Goal: Register for event/course

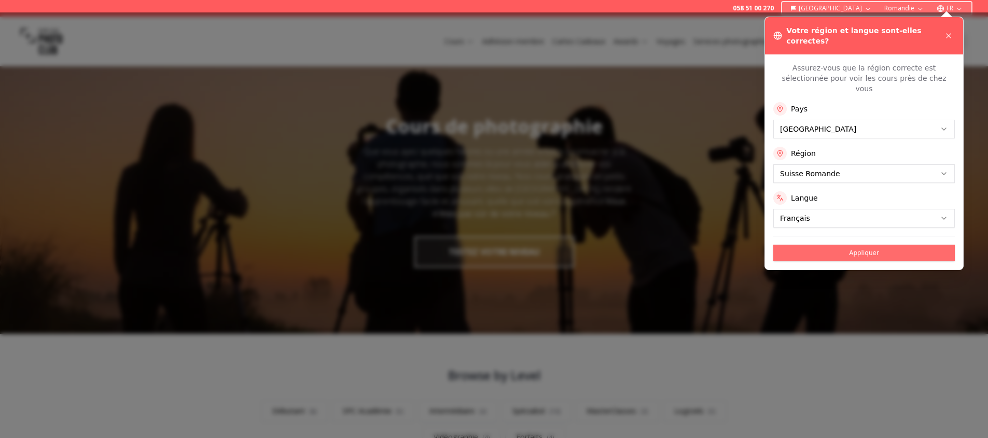
click at [864, 245] on button "Appliquer" at bounding box center [865, 253] width 182 height 17
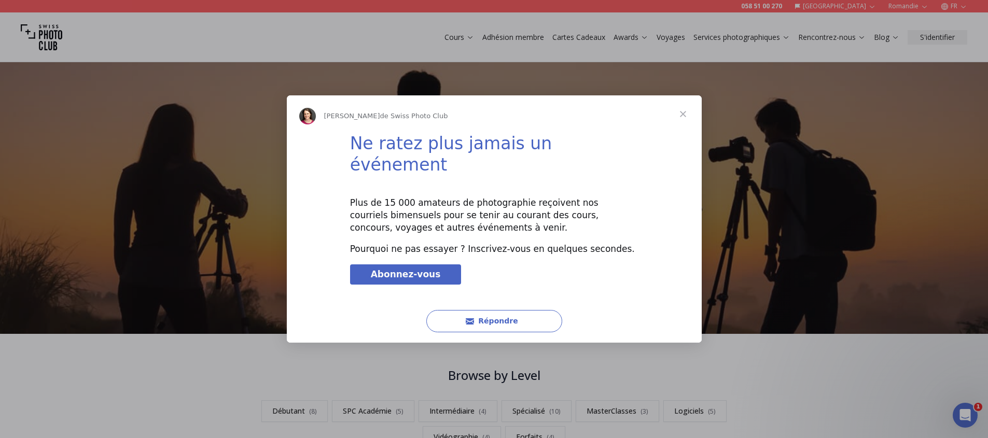
click at [682, 126] on span "Fermer" at bounding box center [683, 113] width 37 height 37
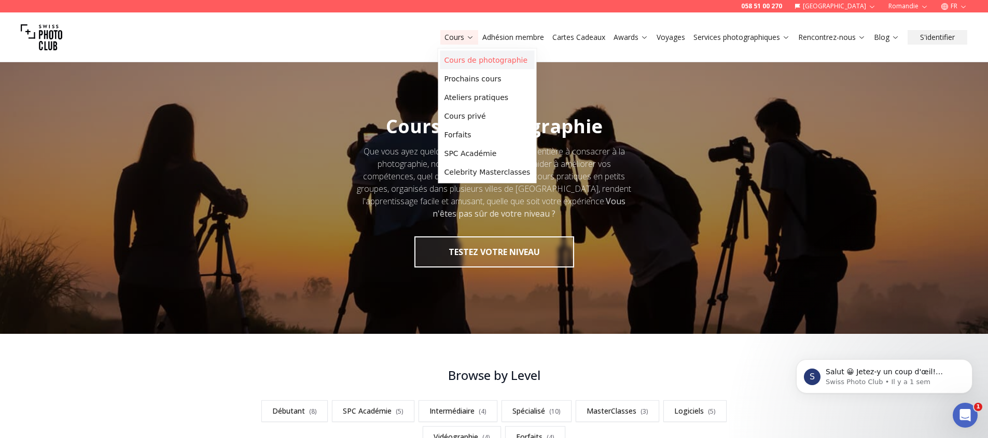
click at [477, 57] on link "Cours de photographie" at bounding box center [488, 60] width 94 height 19
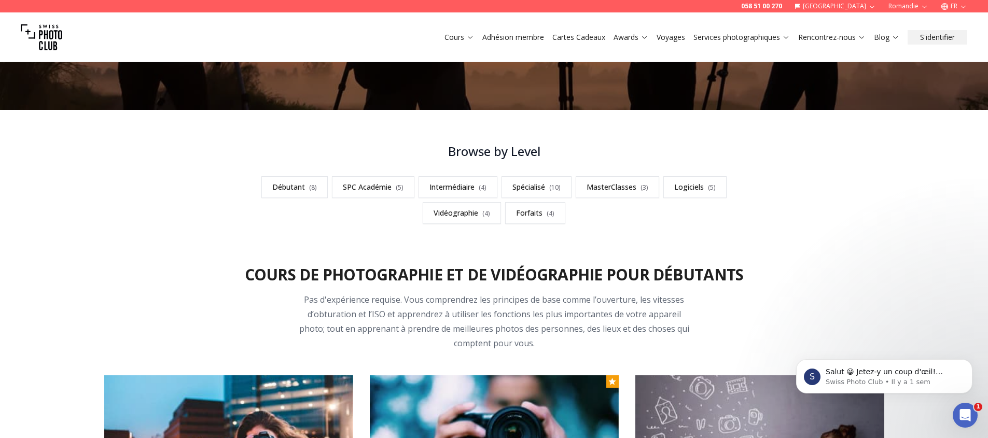
scroll to position [231, 0]
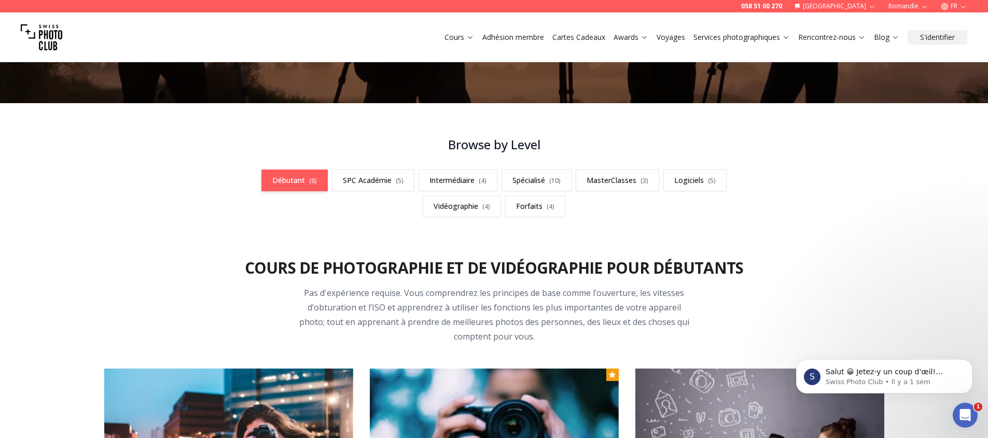
click at [305, 183] on link "Débutant ( 8 )" at bounding box center [295, 181] width 66 height 22
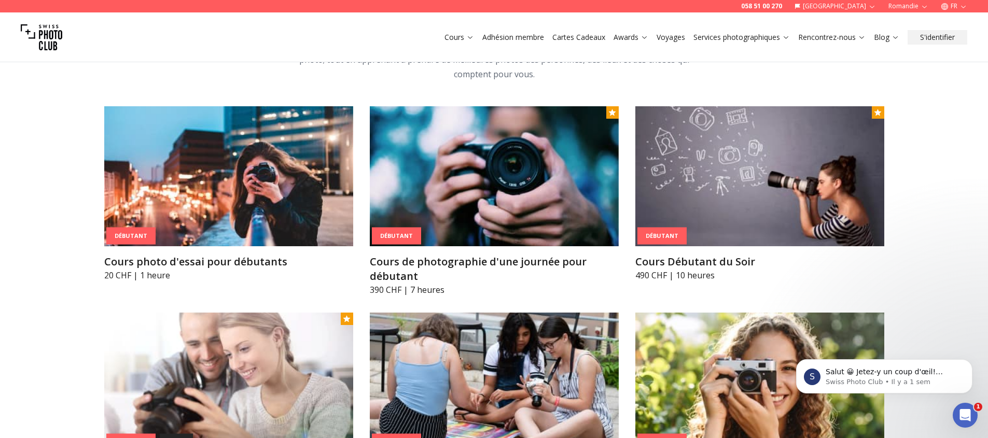
scroll to position [533, 0]
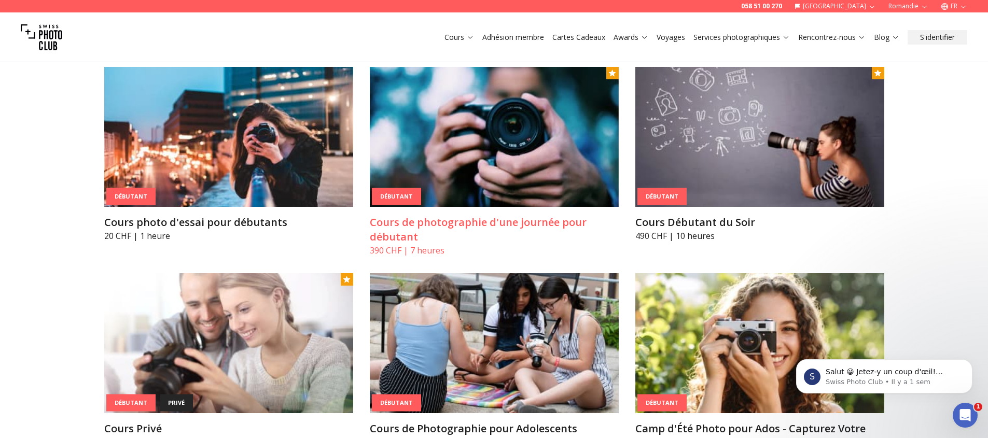
click at [471, 223] on h3 "Cours de photographie d'une journée pour débutant" at bounding box center [494, 229] width 249 height 29
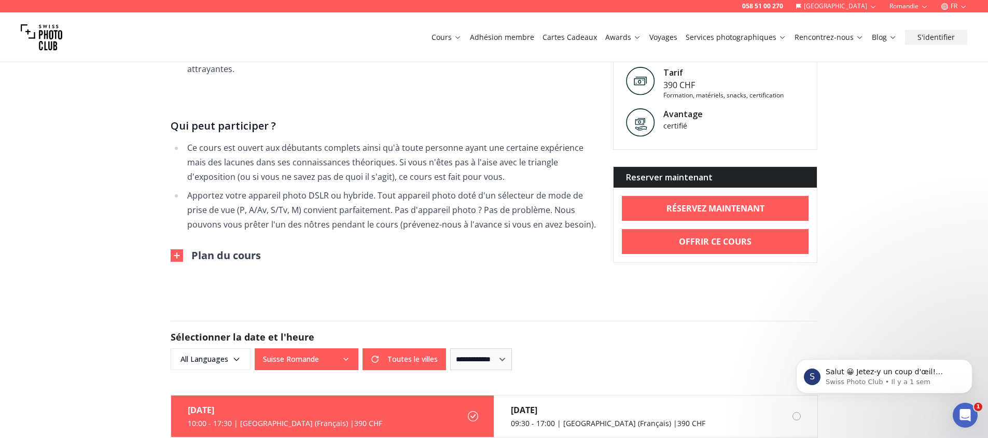
scroll to position [651, 0]
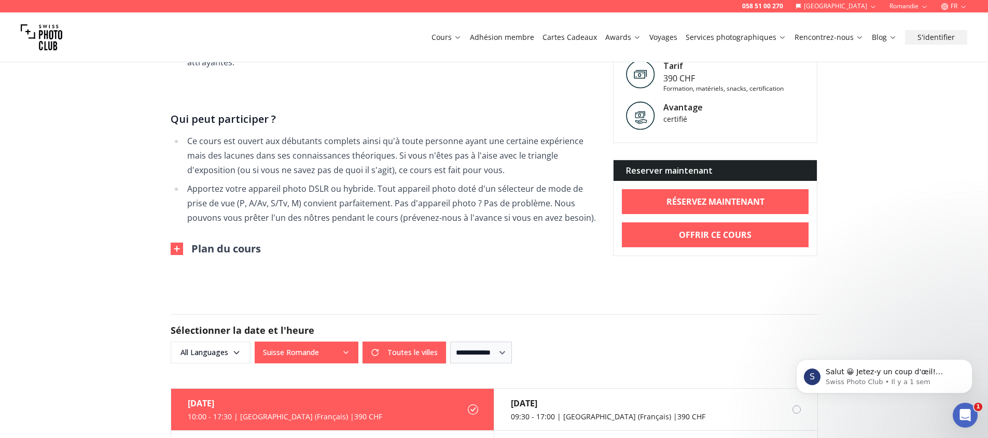
click at [237, 242] on button "Plan du cours" at bounding box center [216, 249] width 90 height 15
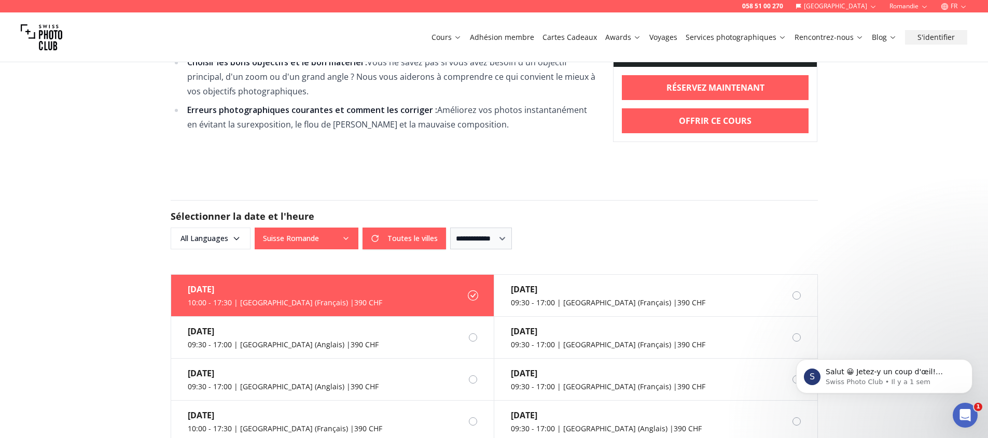
scroll to position [1170, 0]
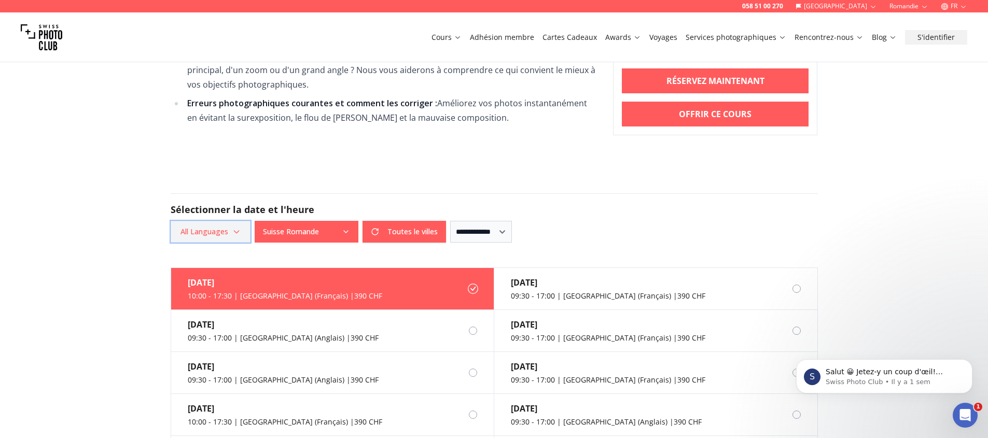
click at [244, 223] on span "All Languages" at bounding box center [210, 232] width 77 height 19
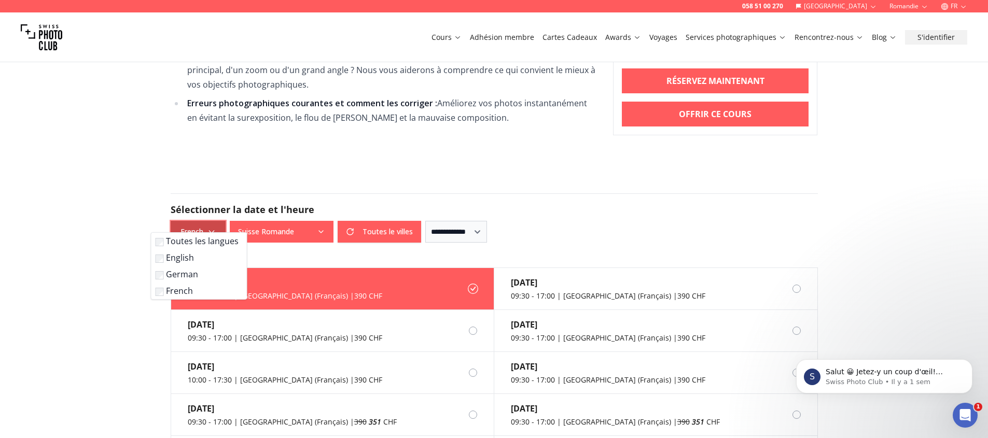
click at [210, 228] on icon "button" at bounding box center [212, 232] width 8 height 8
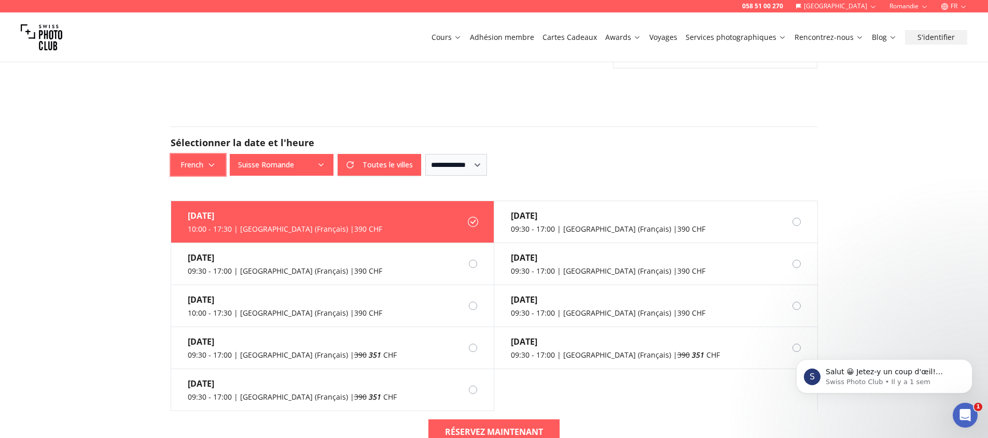
scroll to position [1257, 0]
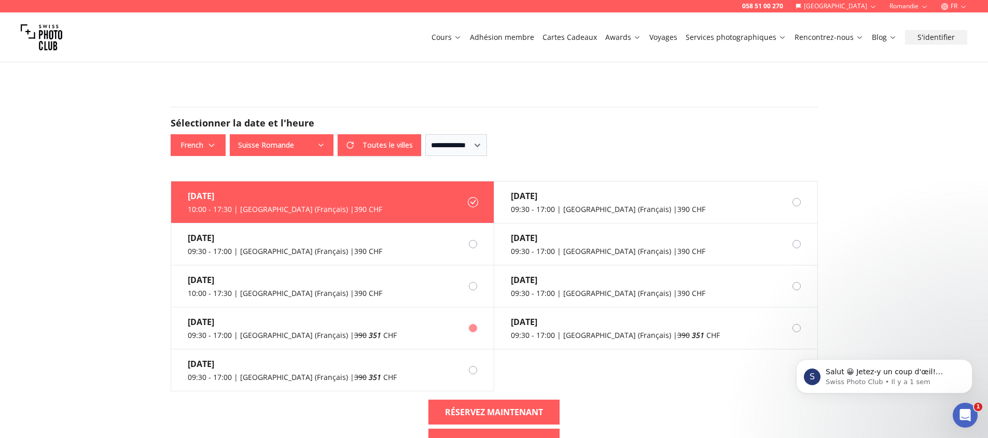
click at [471, 324] on div at bounding box center [473, 328] width 8 height 8
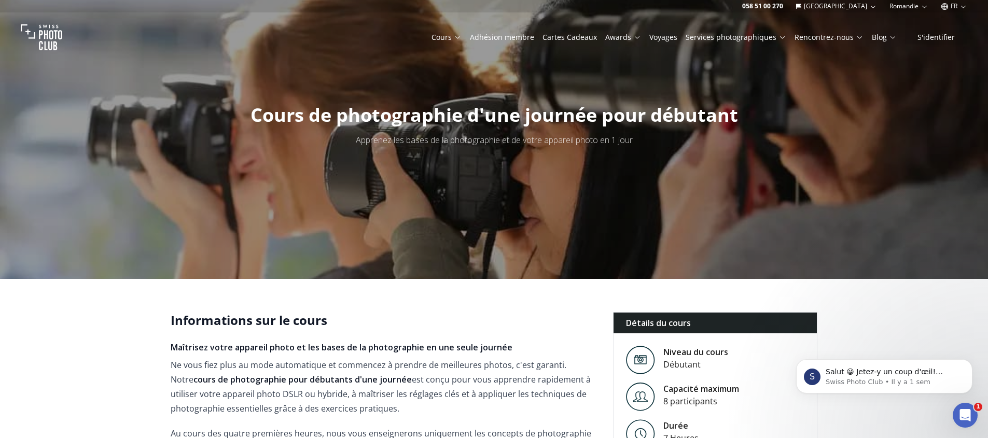
scroll to position [42, 0]
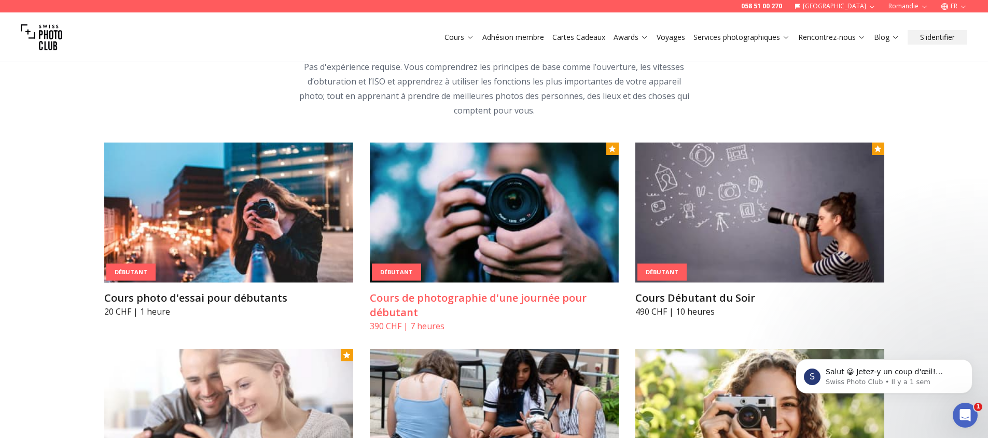
scroll to position [480, 0]
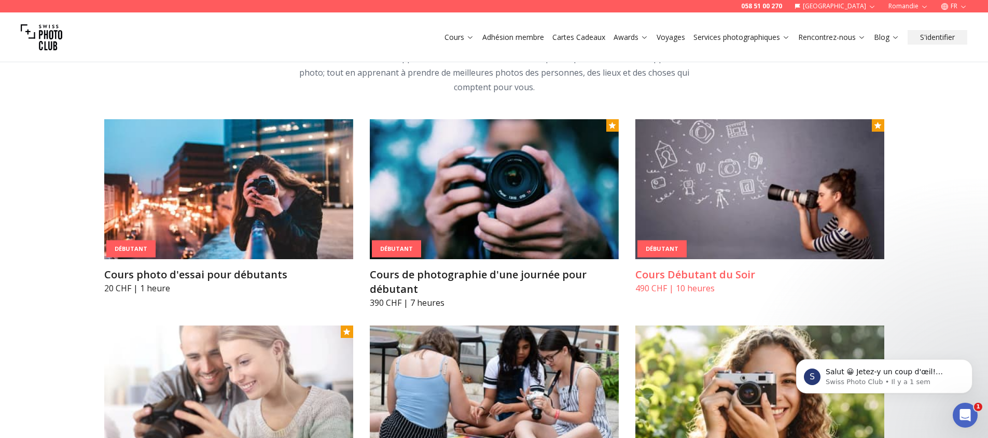
click at [760, 236] on img at bounding box center [760, 189] width 249 height 140
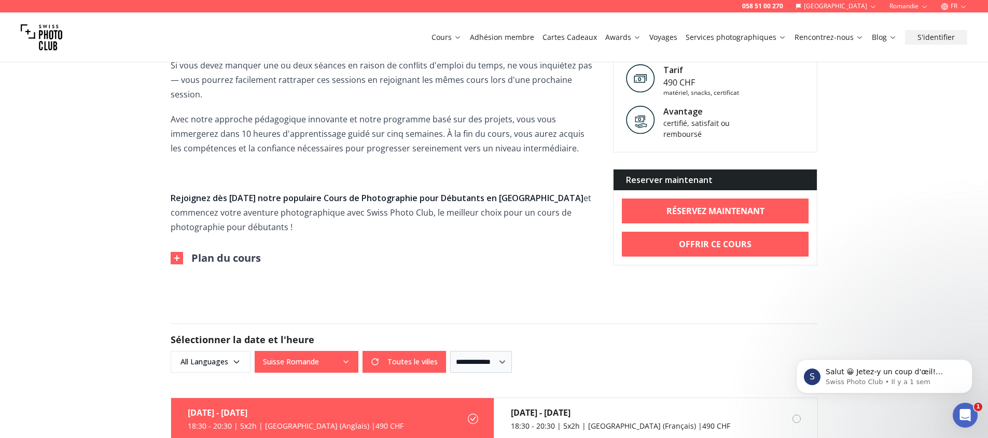
scroll to position [511, 0]
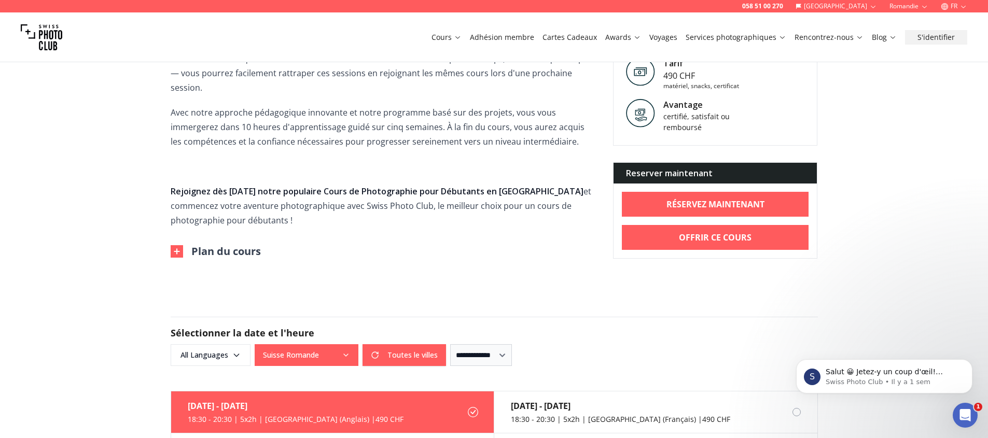
click at [184, 244] on button "Plan du cours" at bounding box center [216, 251] width 90 height 15
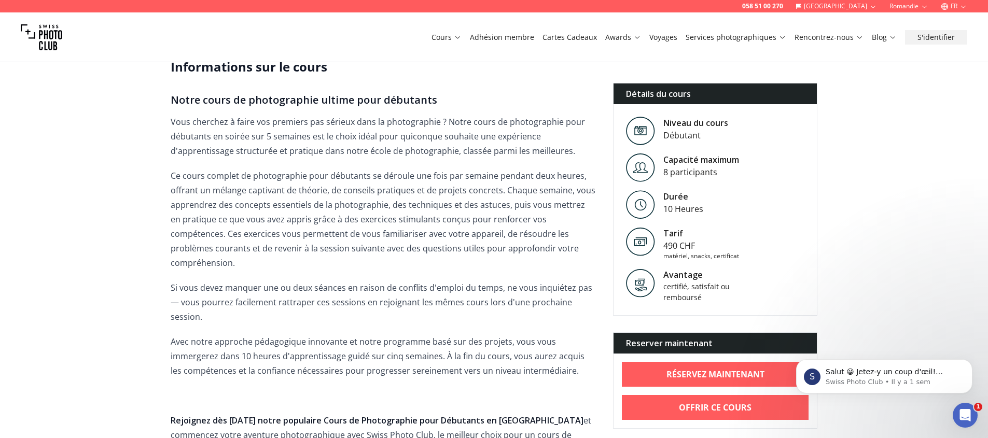
scroll to position [175, 0]
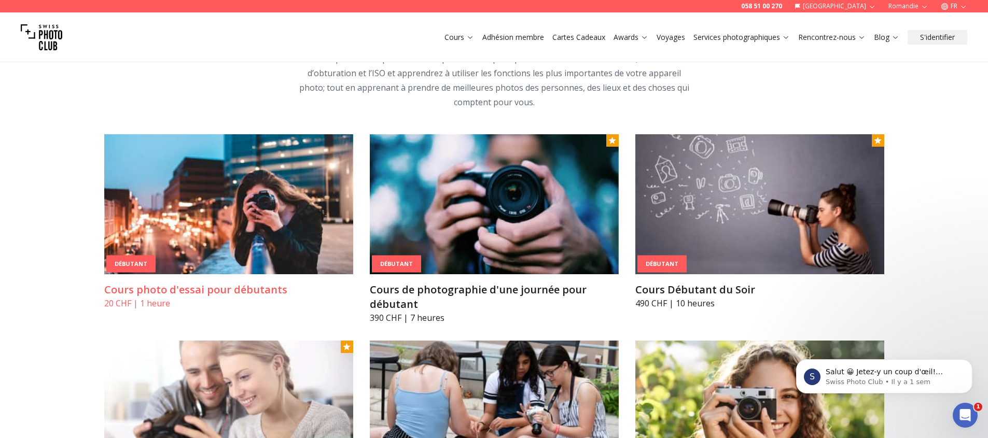
scroll to position [504, 0]
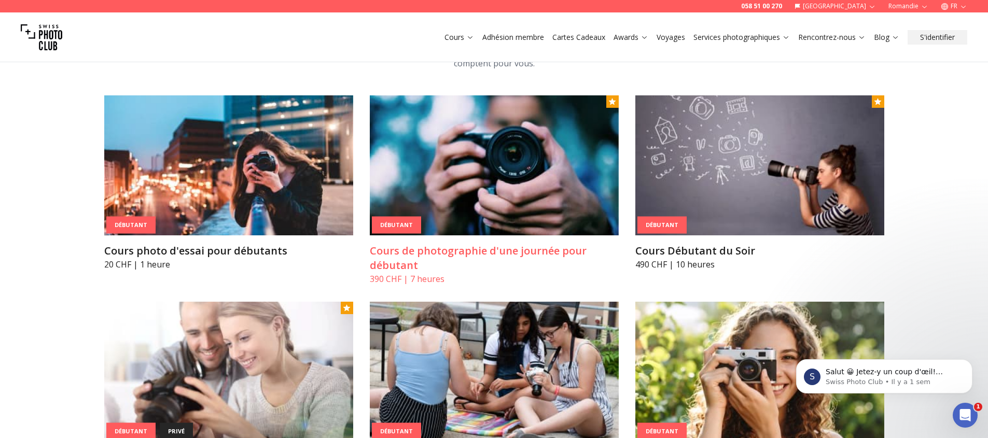
click at [524, 181] on img at bounding box center [494, 165] width 249 height 140
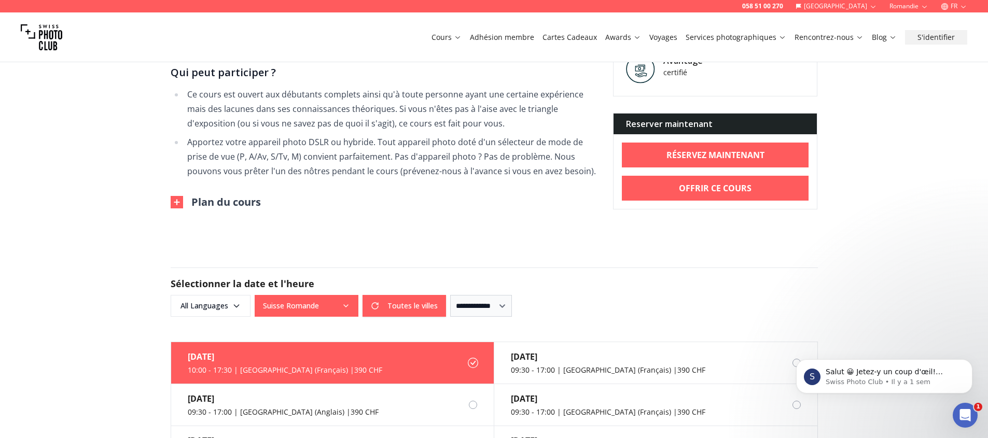
scroll to position [744, 0]
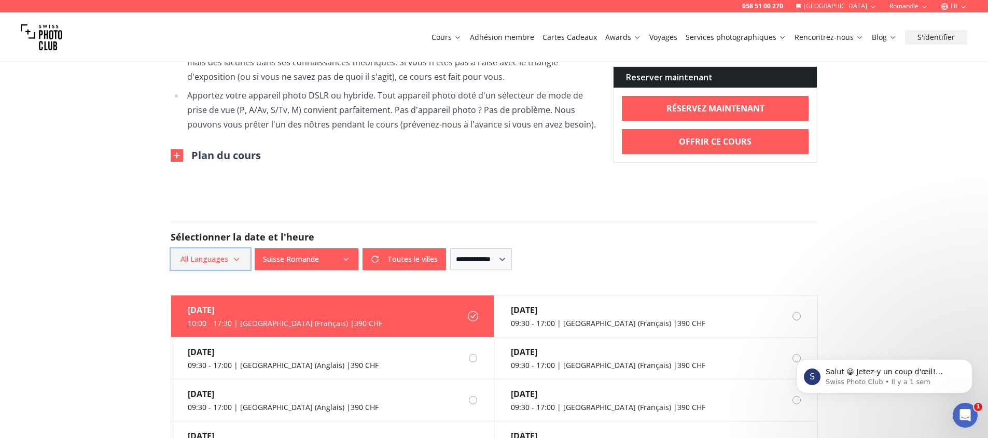
click at [238, 255] on icon "button" at bounding box center [236, 259] width 8 height 8
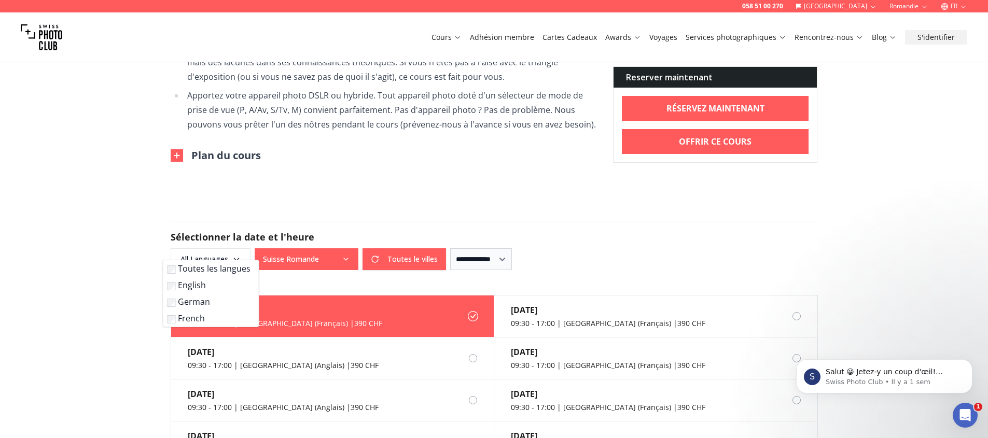
click at [211, 317] on label "French" at bounding box center [209, 318] width 83 height 12
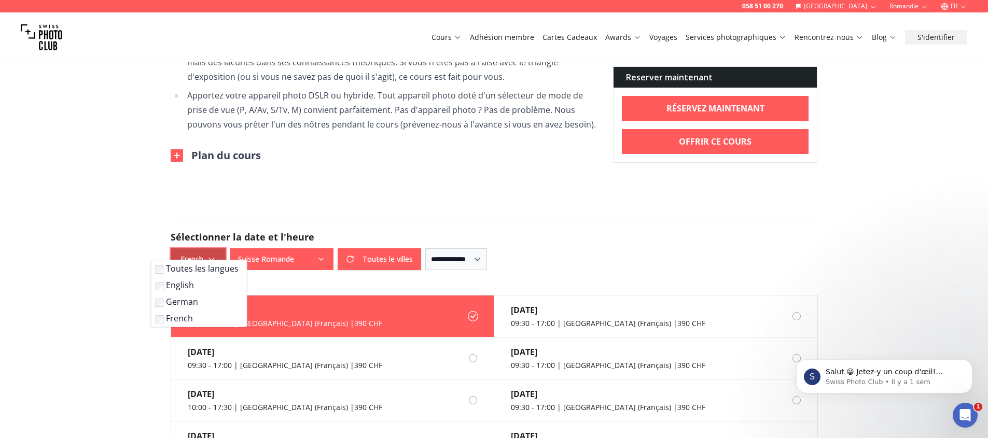
click at [212, 255] on icon "button" at bounding box center [212, 259] width 8 height 8
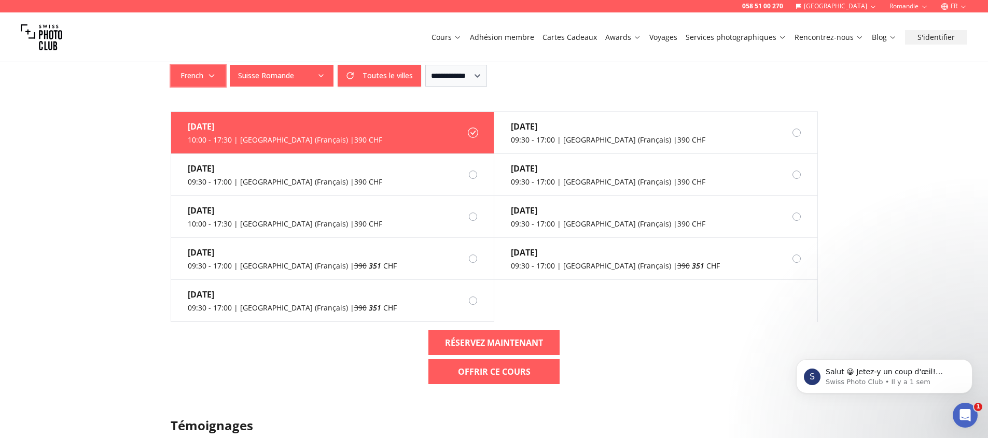
scroll to position [935, 0]
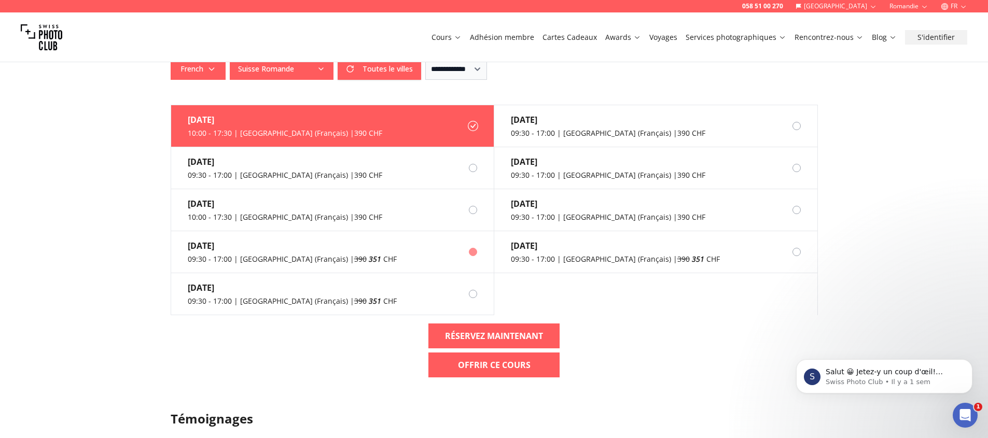
click at [286, 254] on div "09:30 - 17:00 | [GEOGRAPHIC_DATA] (Français) | 390 351 CHF" at bounding box center [292, 259] width 209 height 10
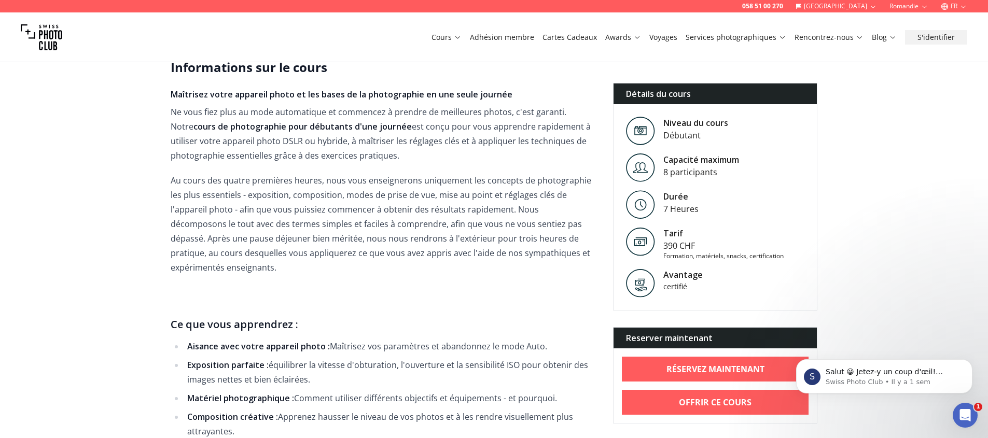
scroll to position [0, 0]
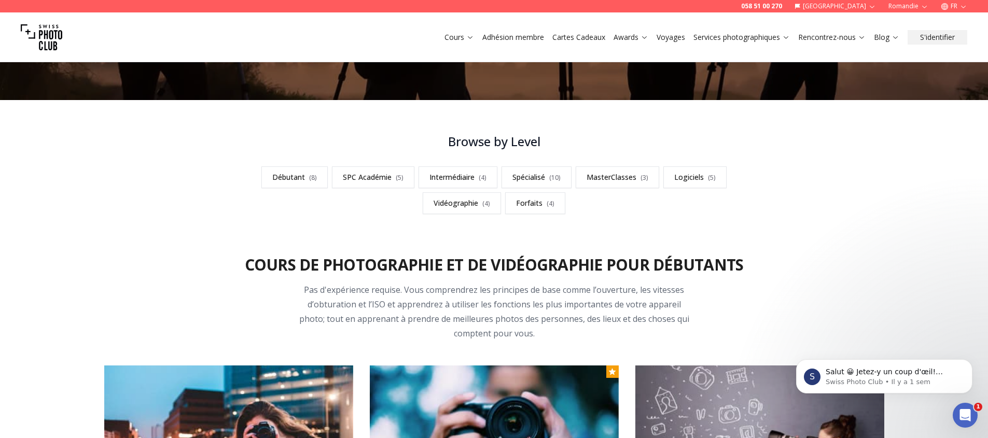
scroll to position [231, 0]
